Goal: Find specific page/section: Find specific page/section

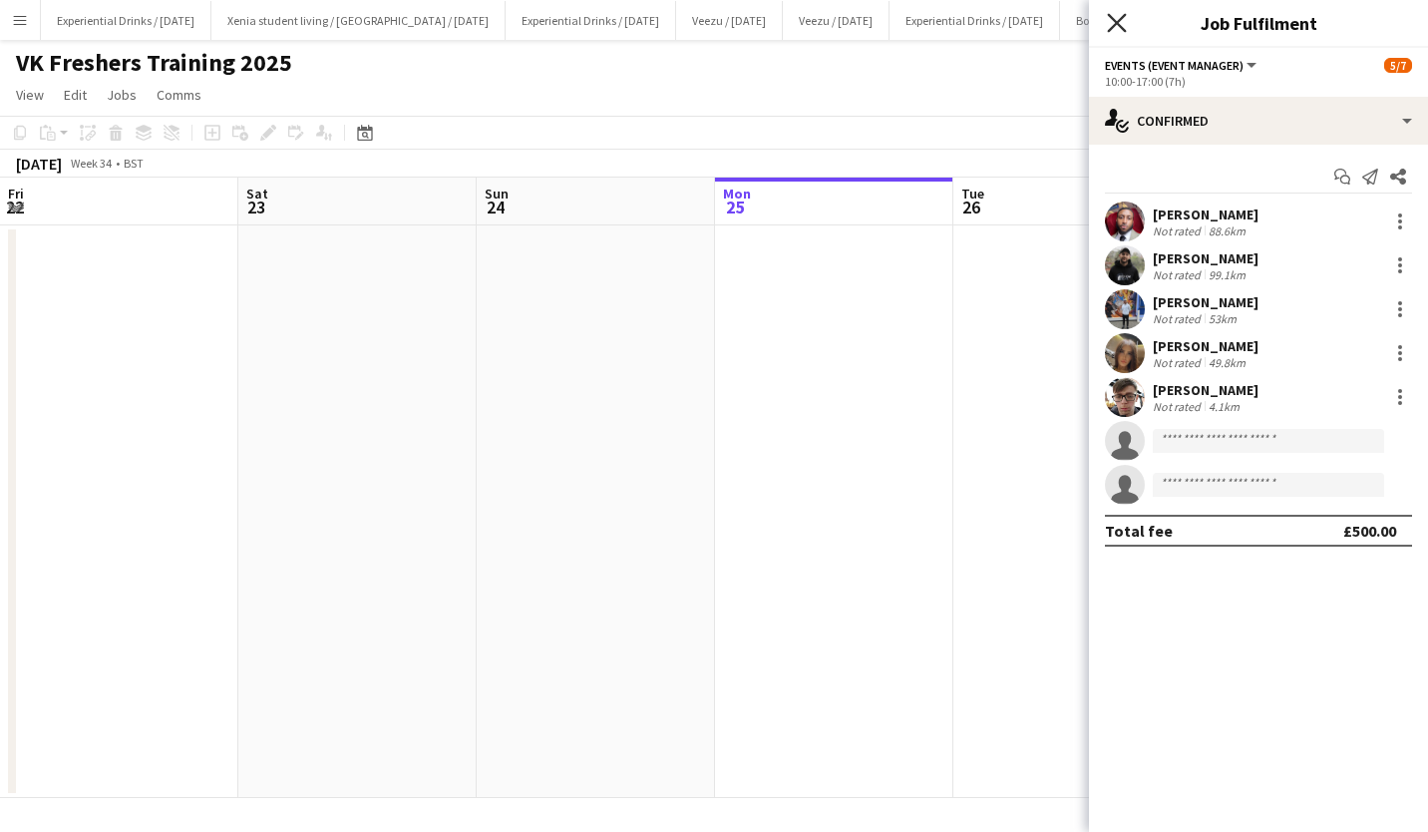
scroll to position [20, 0]
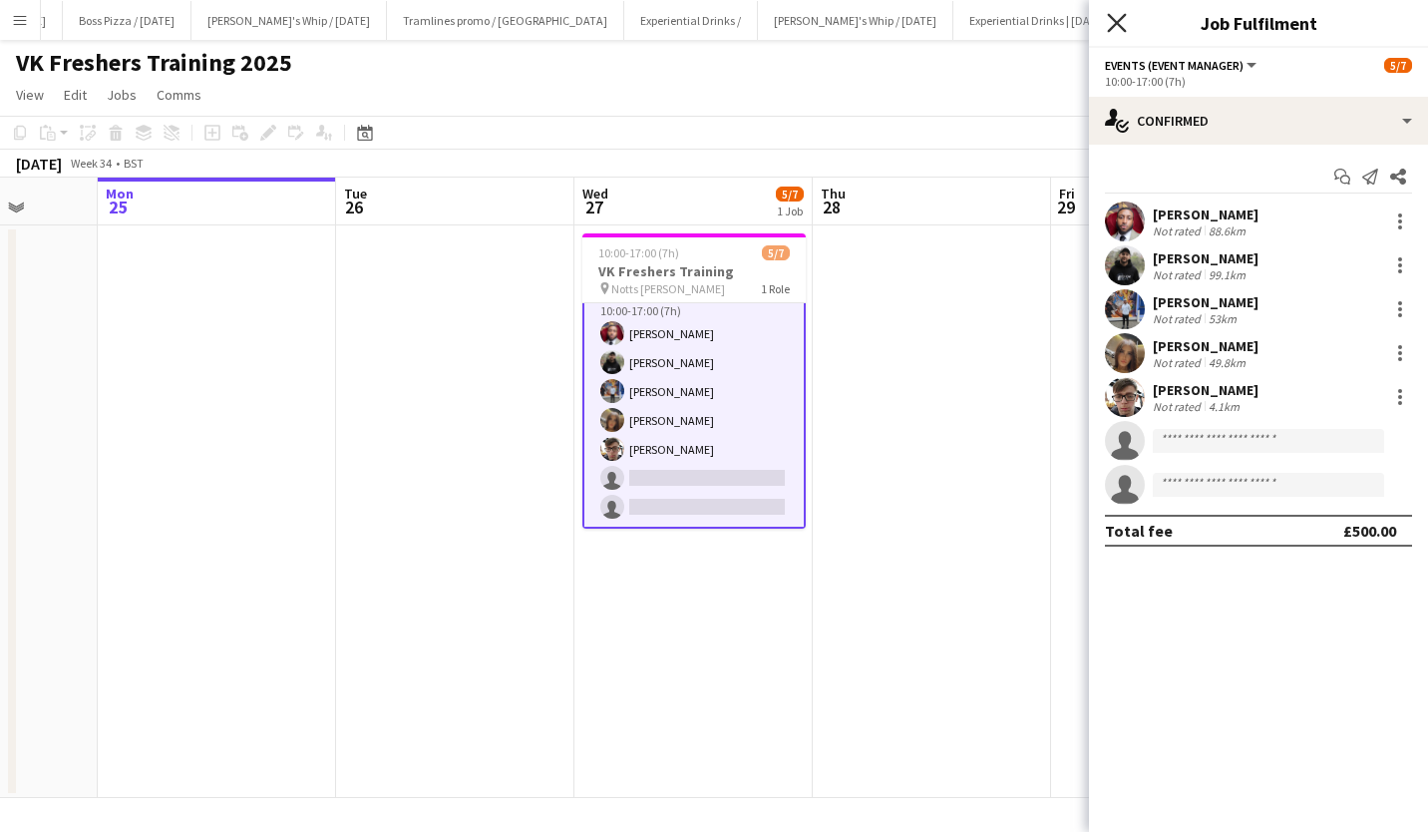
click at [1119, 22] on icon at bounding box center [1116, 22] width 19 height 19
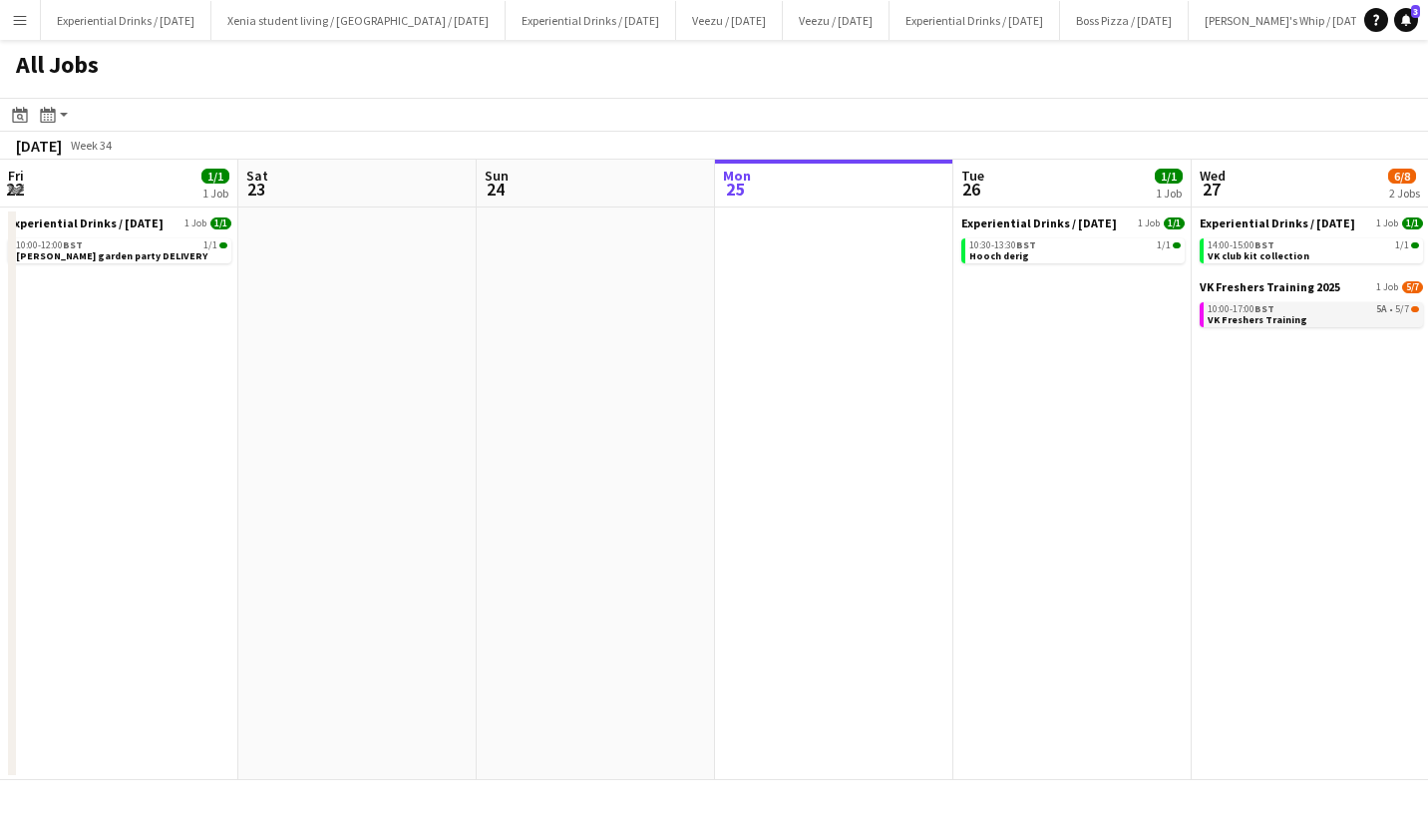
scroll to position [0, 659]
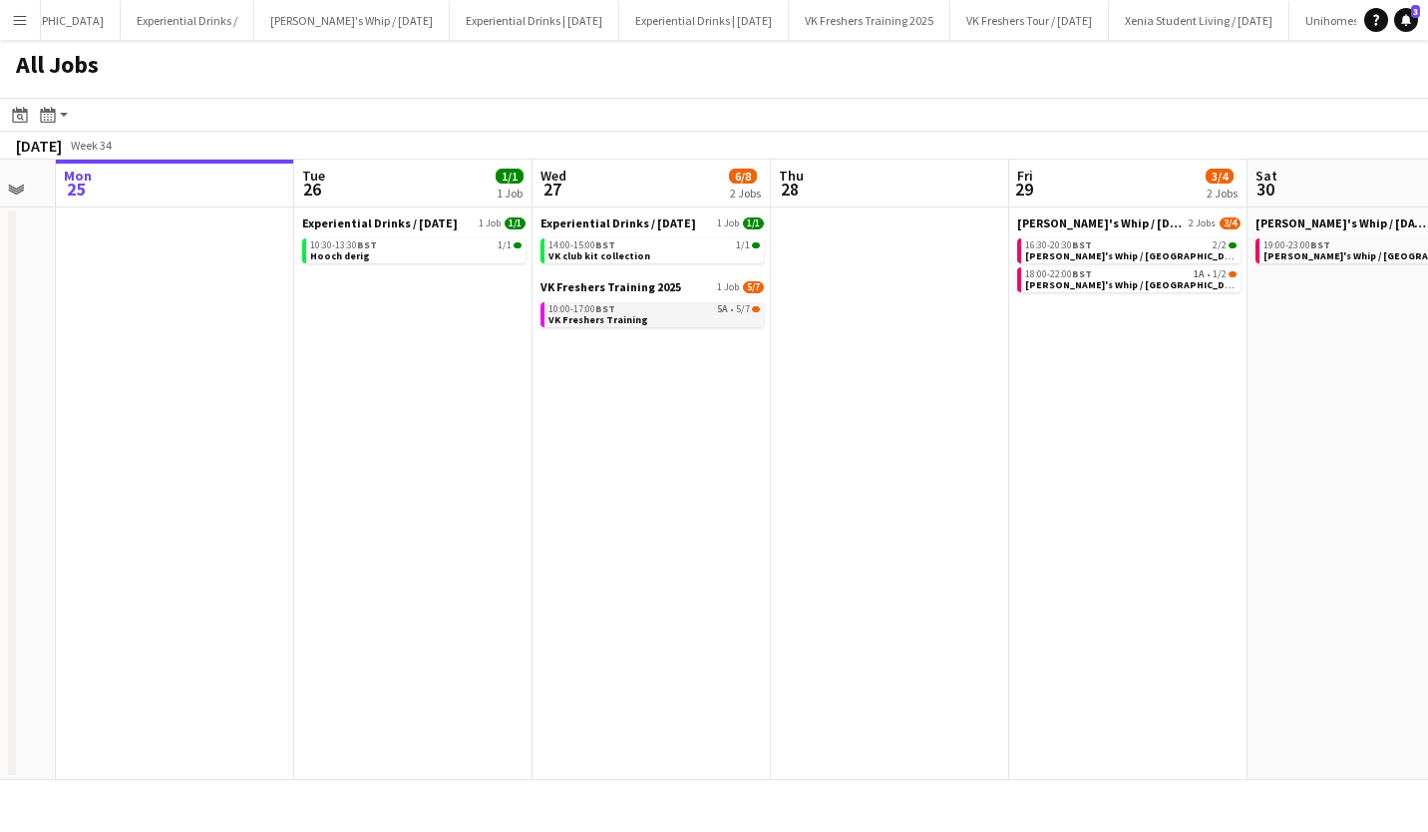
click at [607, 319] on span "VK Freshers Training" at bounding box center [598, 319] width 100 height 13
